Goal: Task Accomplishment & Management: Manage account settings

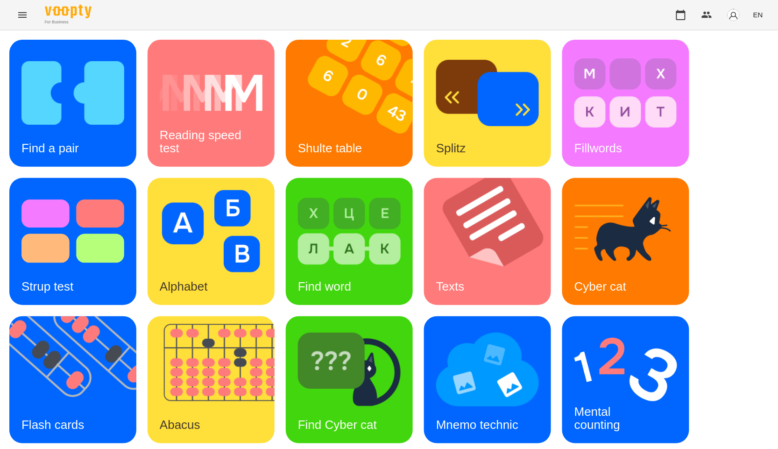
click at [418, 311] on div "Find a pair Reading speed test Shulte table Splitz Fillwords Strup test Alphabe…" at bounding box center [388, 311] width 759 height 542
drag, startPoint x: 734, startPoint y: 211, endPoint x: 695, endPoint y: 153, distance: 69.7
click at [734, 211] on div "Find a pair Reading speed test Shulte table Splitz Fillwords Strup test Alphabe…" at bounding box center [388, 311] width 759 height 542
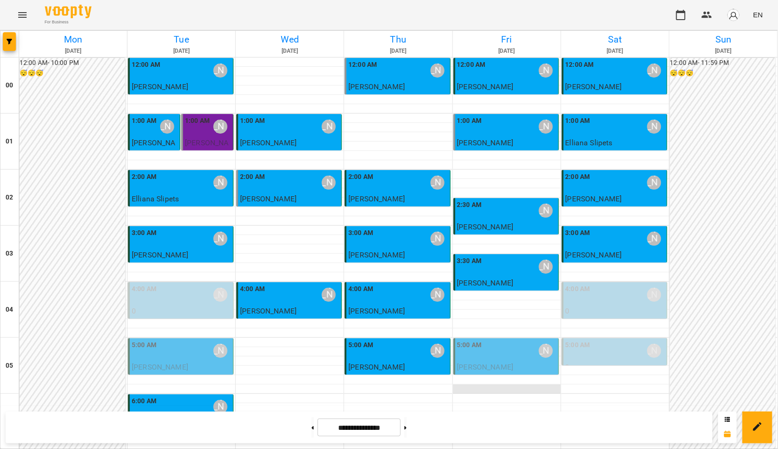
scroll to position [986, 0]
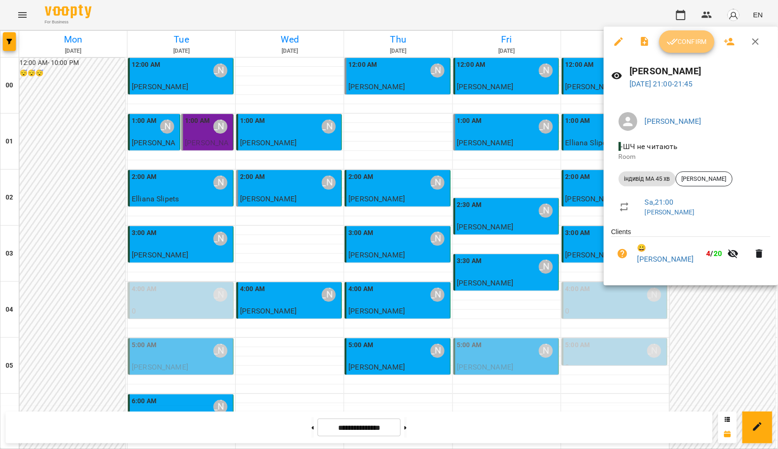
click at [689, 47] on button "Confirm" at bounding box center [687, 41] width 55 height 22
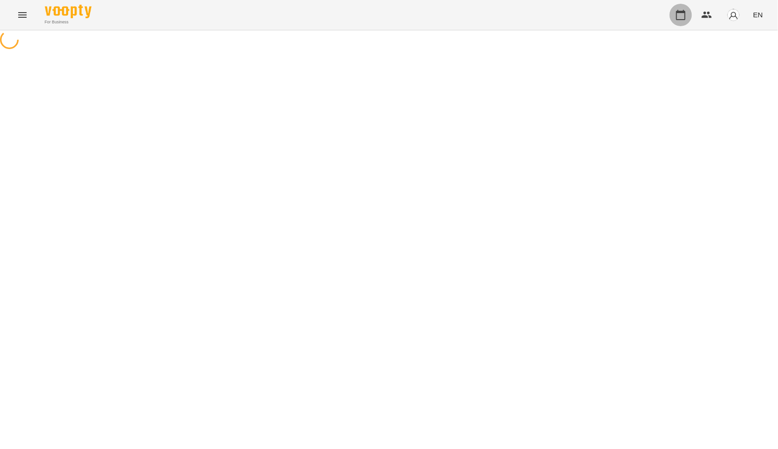
click at [681, 16] on icon "button" at bounding box center [680, 14] width 11 height 11
